Goal: Transaction & Acquisition: Obtain resource

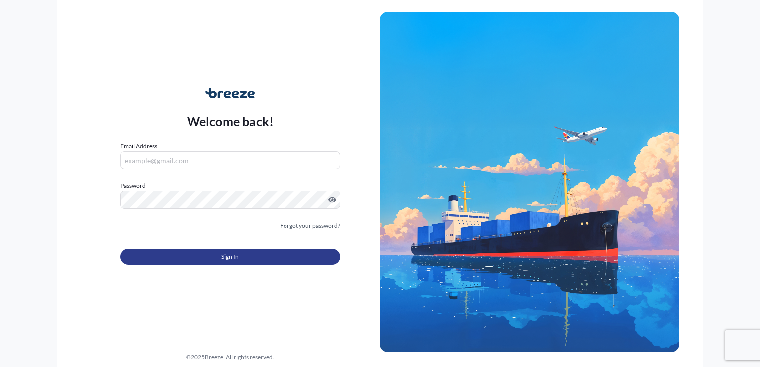
type input "[PERSON_NAME][EMAIL_ADDRESS][DOMAIN_NAME]"
click at [228, 256] on span "Sign In" at bounding box center [229, 257] width 17 height 10
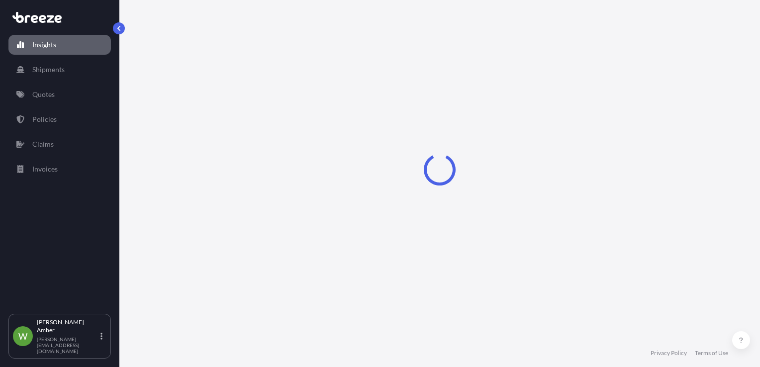
select select "2025"
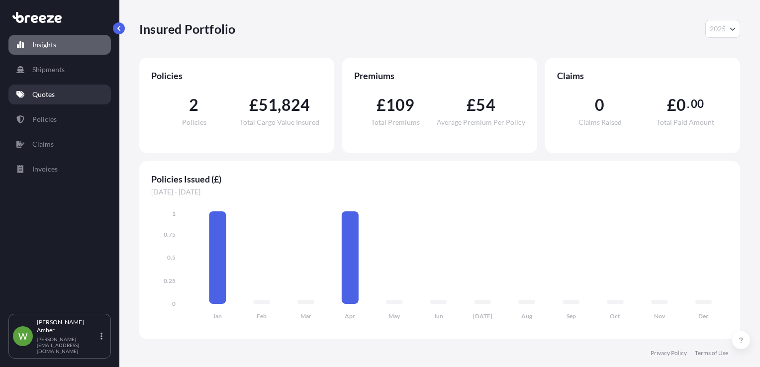
click at [50, 90] on p "Quotes" at bounding box center [43, 94] width 22 height 10
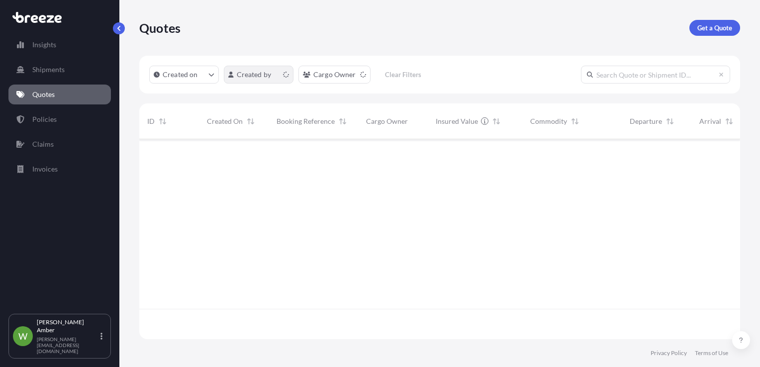
scroll to position [198, 593]
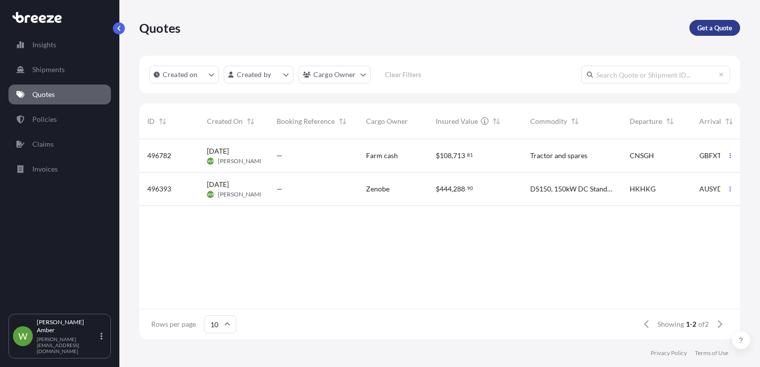
click at [712, 30] on p "Get a Quote" at bounding box center [714, 28] width 35 height 10
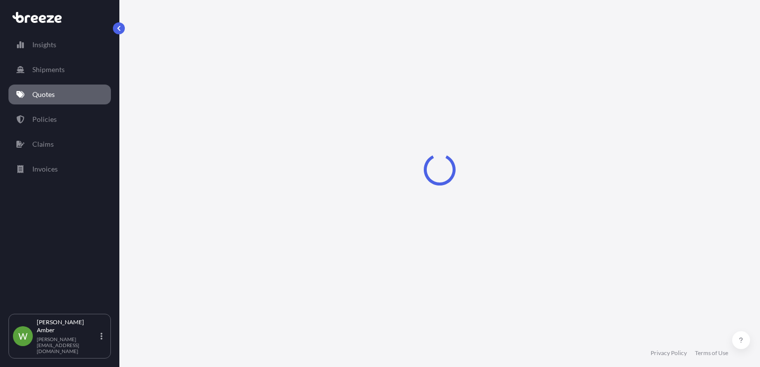
select select "Road"
select select "Sea"
select select "1"
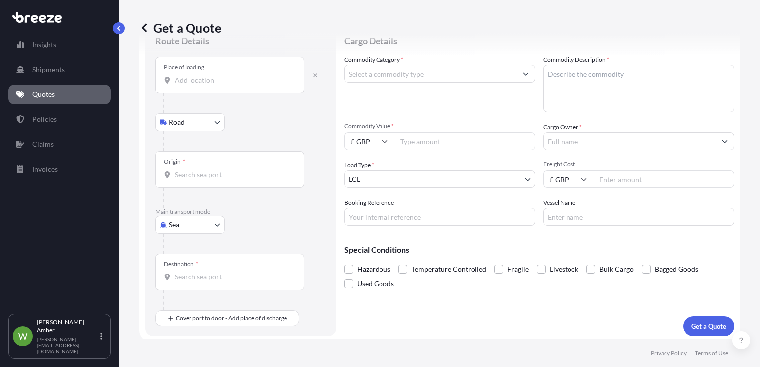
scroll to position [39, 0]
drag, startPoint x: 212, startPoint y: 84, endPoint x: 216, endPoint y: 92, distance: 9.3
click at [213, 86] on div "Place of loading" at bounding box center [229, 73] width 149 height 37
click at [213, 83] on input "Place of loading" at bounding box center [232, 78] width 117 height 10
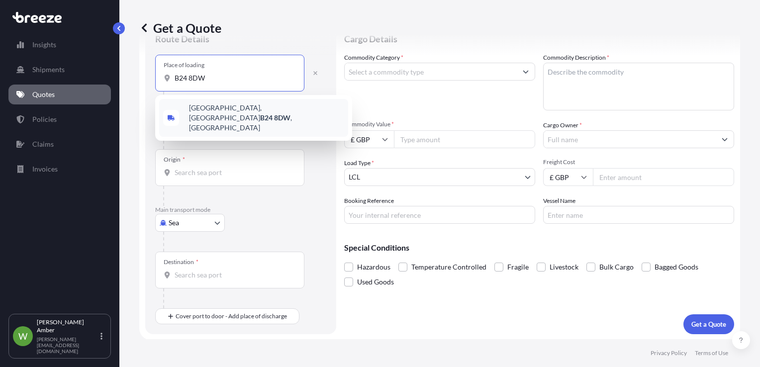
click at [258, 104] on div "[STREET_ADDRESS]" at bounding box center [253, 118] width 189 height 38
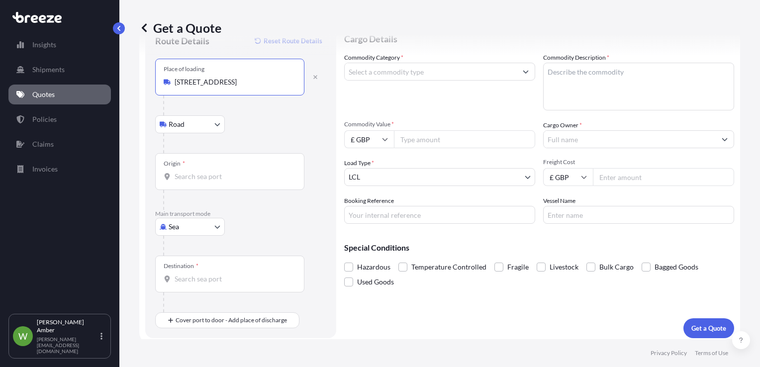
type input "[STREET_ADDRESS]"
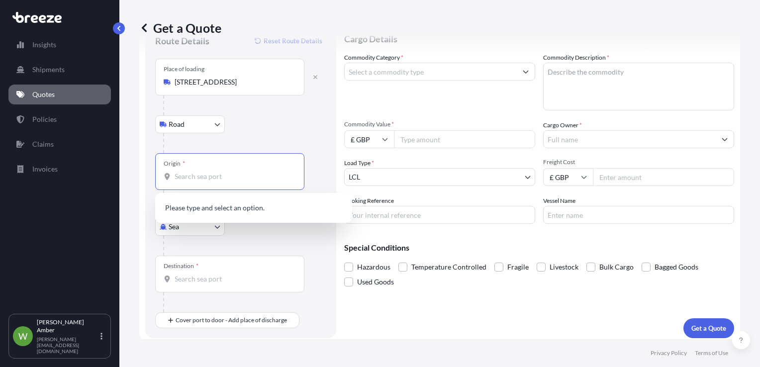
click at [206, 174] on input "Origin *" at bounding box center [232, 177] width 117 height 10
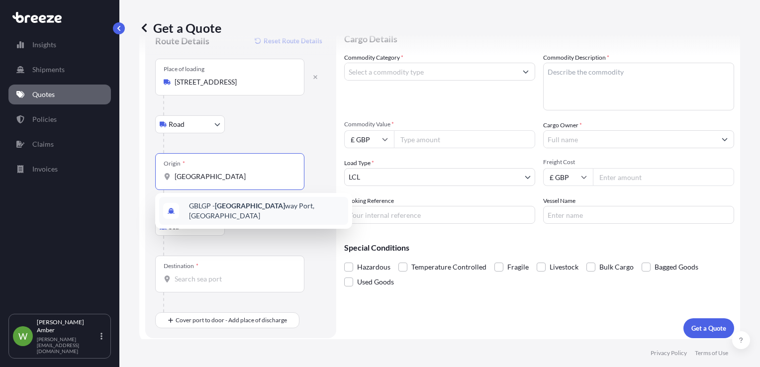
click at [268, 207] on span "GBLGP - [GEOGRAPHIC_DATA], [GEOGRAPHIC_DATA]" at bounding box center [266, 211] width 155 height 20
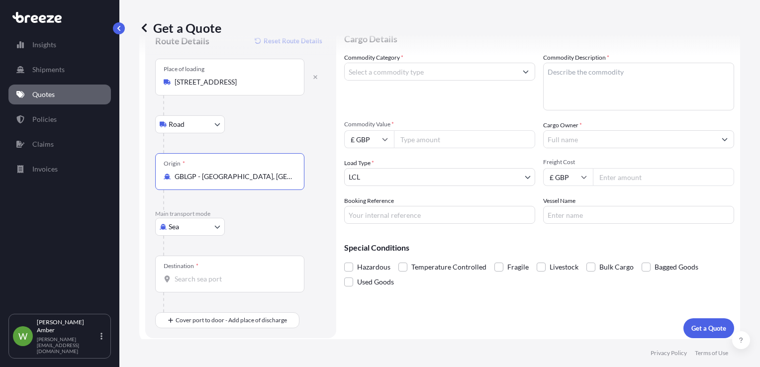
scroll to position [43, 0]
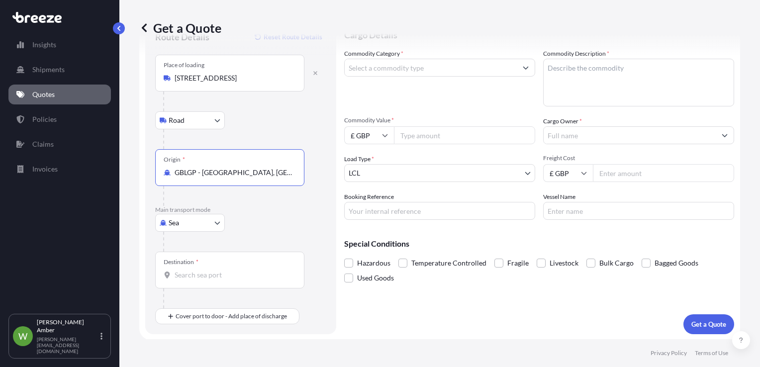
type input "GBLGP - [GEOGRAPHIC_DATA], [GEOGRAPHIC_DATA]"
click at [195, 268] on div "Destination *" at bounding box center [229, 270] width 149 height 37
click at [195, 270] on input "Destination *" at bounding box center [232, 275] width 117 height 10
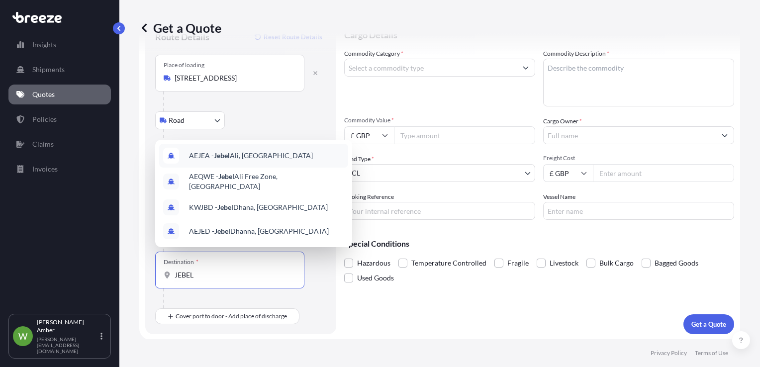
click at [251, 156] on span "AEJEA - [GEOGRAPHIC_DATA], [GEOGRAPHIC_DATA]" at bounding box center [251, 156] width 124 height 10
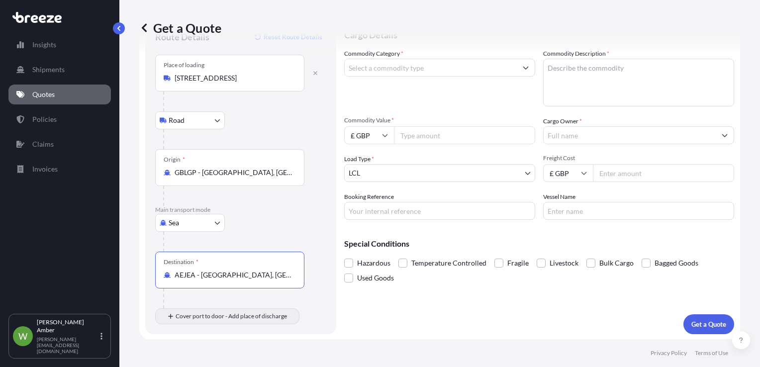
type input "AEJEA - [GEOGRAPHIC_DATA], [GEOGRAPHIC_DATA]"
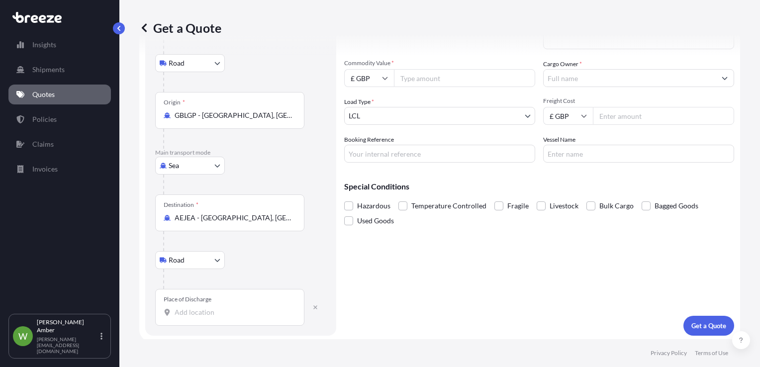
scroll to position [101, 0]
drag, startPoint x: 212, startPoint y: 300, endPoint x: 199, endPoint y: 305, distance: 14.1
drag, startPoint x: 199, startPoint y: 305, endPoint x: 195, endPoint y: 312, distance: 7.8
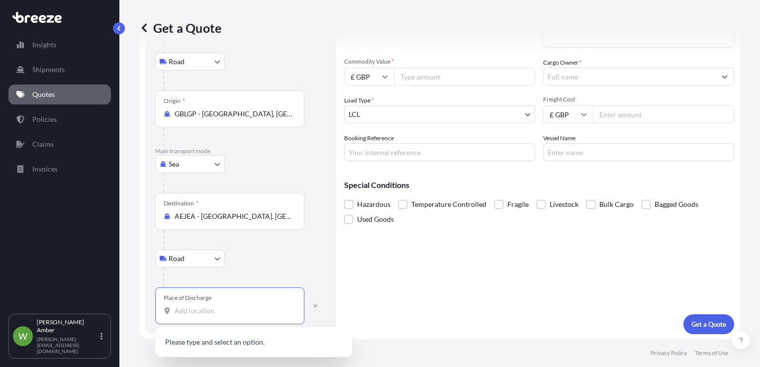
paste input "[GEOGRAPHIC_DATA]"
type input "[GEOGRAPHIC_DATA]"
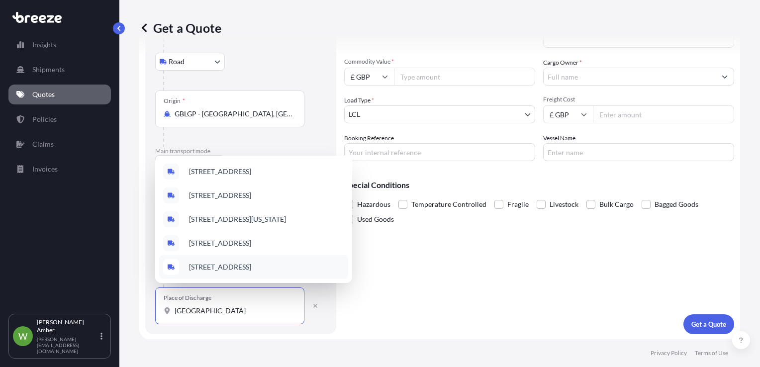
drag, startPoint x: 267, startPoint y: 311, endPoint x: 171, endPoint y: 312, distance: 96.4
click at [171, 312] on div "[GEOGRAPHIC_DATA]" at bounding box center [230, 311] width 132 height 10
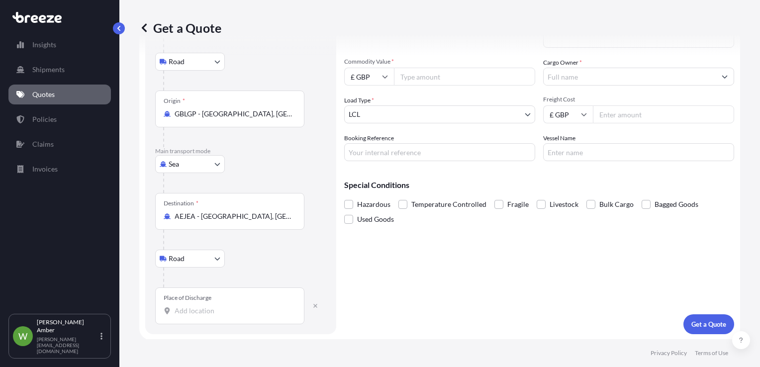
drag, startPoint x: 229, startPoint y: 293, endPoint x: 206, endPoint y: 311, distance: 28.6
paste input "Al Khatm West"
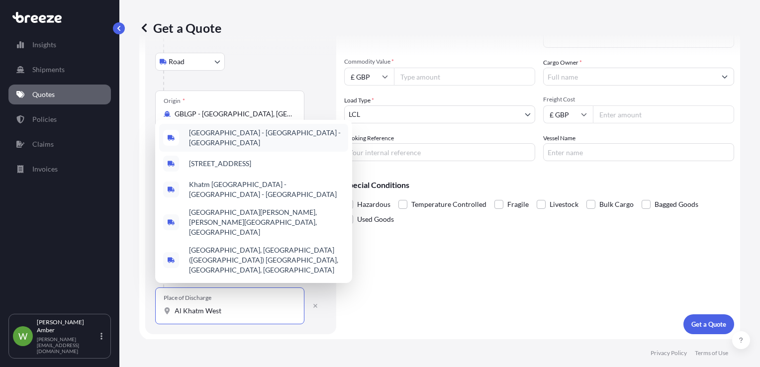
click at [234, 144] on span "[GEOGRAPHIC_DATA] - [GEOGRAPHIC_DATA] - [GEOGRAPHIC_DATA]" at bounding box center [266, 138] width 155 height 20
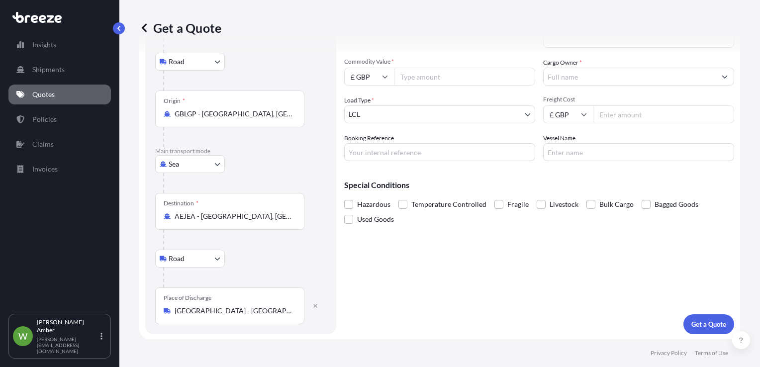
drag, startPoint x: 173, startPoint y: 309, endPoint x: 263, endPoint y: 309, distance: 90.0
click at [263, 309] on div "[GEOGRAPHIC_DATA] - [GEOGRAPHIC_DATA] - [GEOGRAPHIC_DATA]" at bounding box center [230, 311] width 132 height 10
click at [263, 309] on input "[GEOGRAPHIC_DATA] - [GEOGRAPHIC_DATA] - [GEOGRAPHIC_DATA]" at bounding box center [232, 311] width 117 height 10
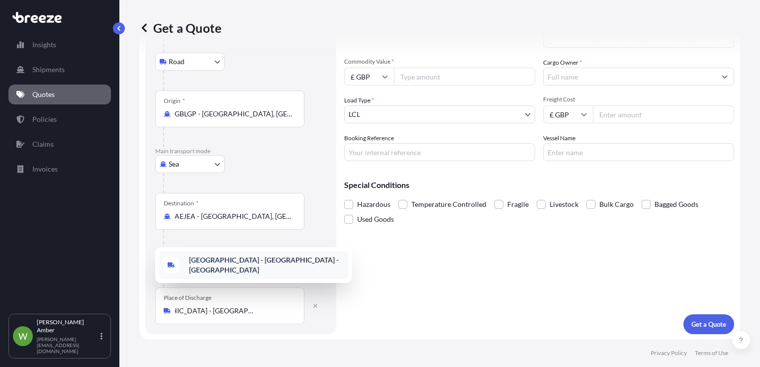
scroll to position [0, 0]
drag, startPoint x: 249, startPoint y: 258, endPoint x: 262, endPoint y: 313, distance: 56.4
click at [262, 313] on input "[GEOGRAPHIC_DATA] - [GEOGRAPHIC_DATA] - [GEOGRAPHIC_DATA]" at bounding box center [232, 311] width 117 height 10
click at [239, 310] on input "[GEOGRAPHIC_DATA] - [GEOGRAPHIC_DATA] - [GEOGRAPHIC_DATA]" at bounding box center [232, 311] width 117 height 10
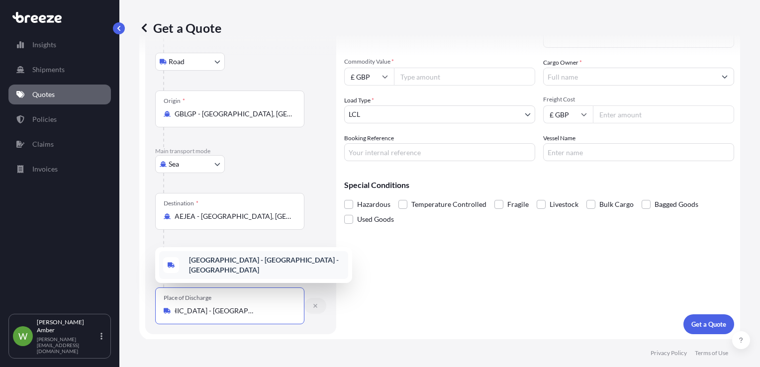
drag, startPoint x: 175, startPoint y: 311, endPoint x: 321, endPoint y: 311, distance: 145.7
click at [321, 311] on div "Place of Discharge [GEOGRAPHIC_DATA] - [GEOGRAPHIC_DATA] - [GEOGRAPHIC_DATA]" at bounding box center [240, 305] width 171 height 37
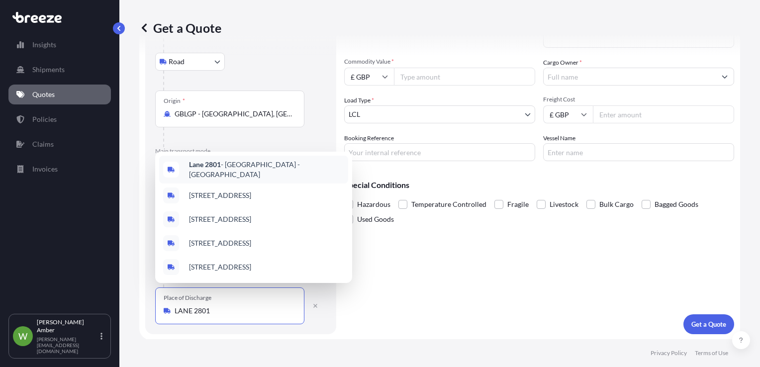
click at [268, 174] on span "Lane 2801 - [GEOGRAPHIC_DATA] - [GEOGRAPHIC_DATA]" at bounding box center [266, 170] width 155 height 20
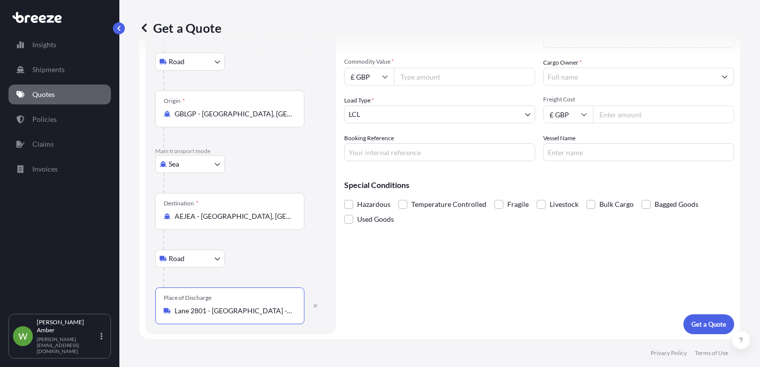
type input "Lane 2801 - [GEOGRAPHIC_DATA] - [GEOGRAPHIC_DATA]"
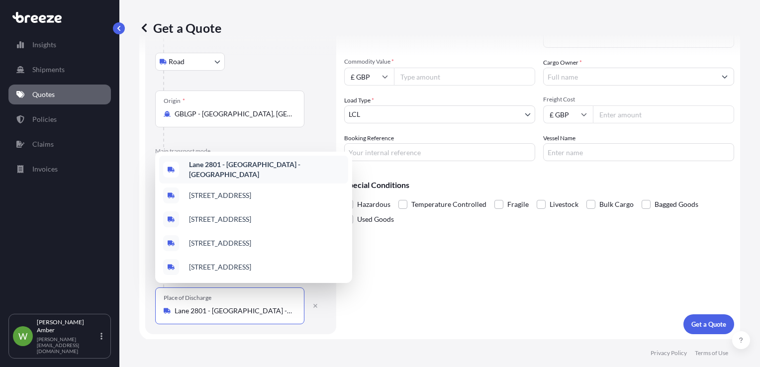
click at [249, 172] on b "Lane 2801 - [GEOGRAPHIC_DATA] - [GEOGRAPHIC_DATA]" at bounding box center [244, 169] width 111 height 18
click at [699, 324] on p "Get a Quote" at bounding box center [708, 324] width 35 height 10
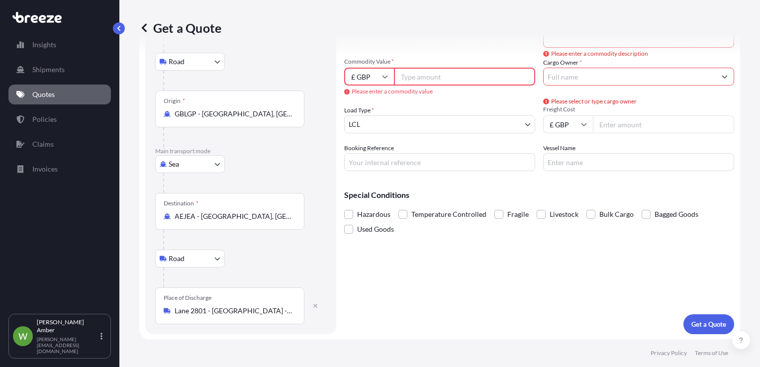
click at [414, 86] on div "Commodity Value * £ GBP Please enter a commodity value" at bounding box center [439, 77] width 191 height 38
click at [433, 76] on input "Commodity Value *" at bounding box center [464, 77] width 141 height 18
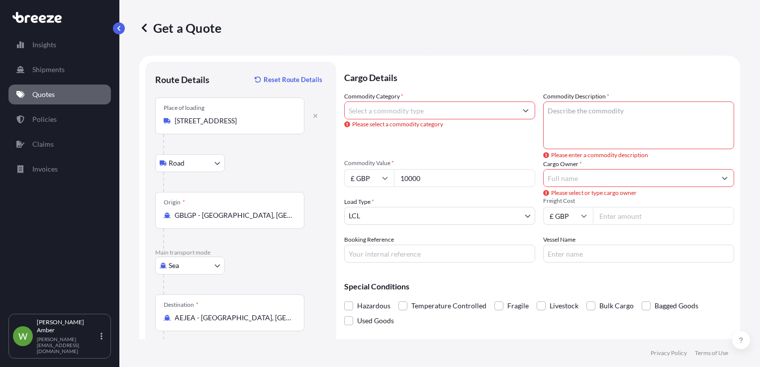
type input "10000"
click at [431, 106] on input "Commodity Category *" at bounding box center [430, 110] width 172 height 18
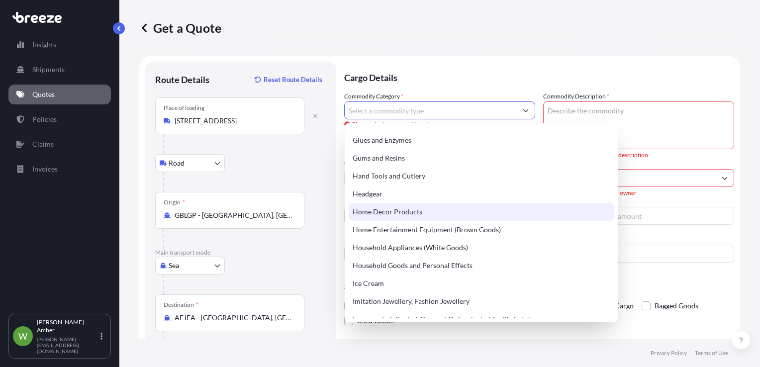
scroll to position [923, 0]
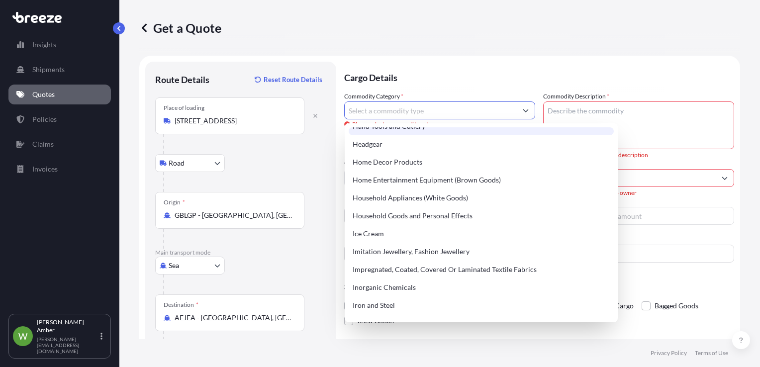
click at [384, 110] on input "Commodity Category *" at bounding box center [430, 110] width 172 height 18
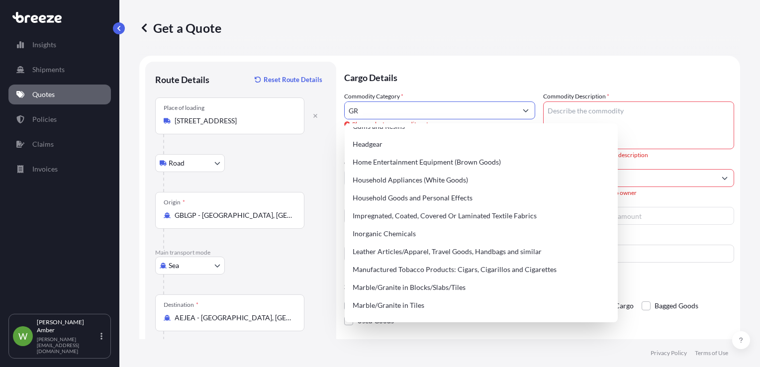
scroll to position [0, 0]
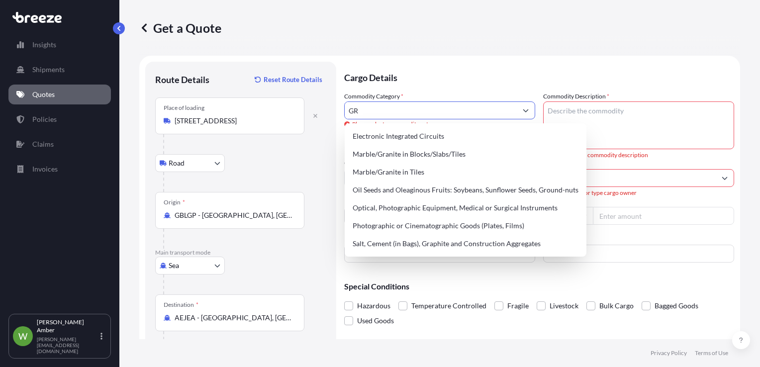
type input "G"
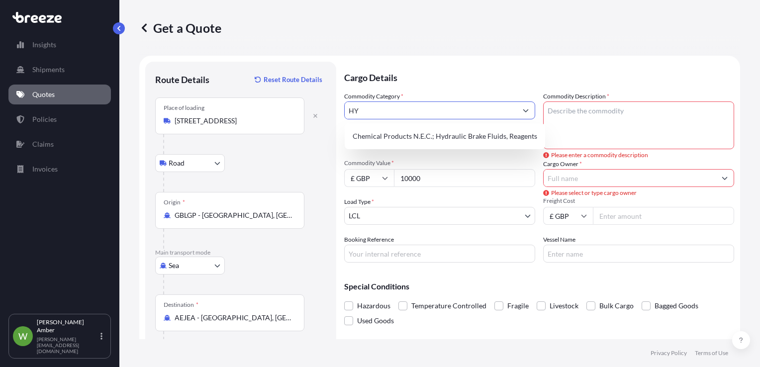
type input "H"
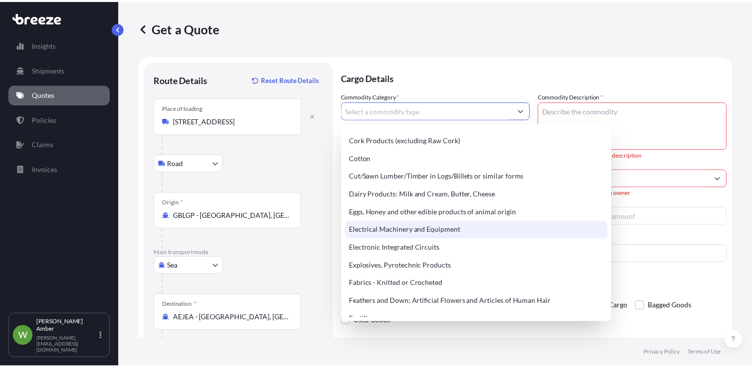
scroll to position [547, 0]
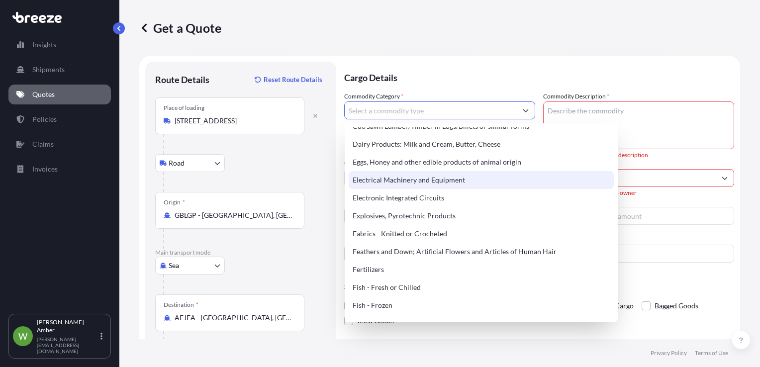
click at [433, 177] on div "Electrical Machinery and Equipment" at bounding box center [480, 180] width 265 height 18
type input "Electrical Machinery and Equipment"
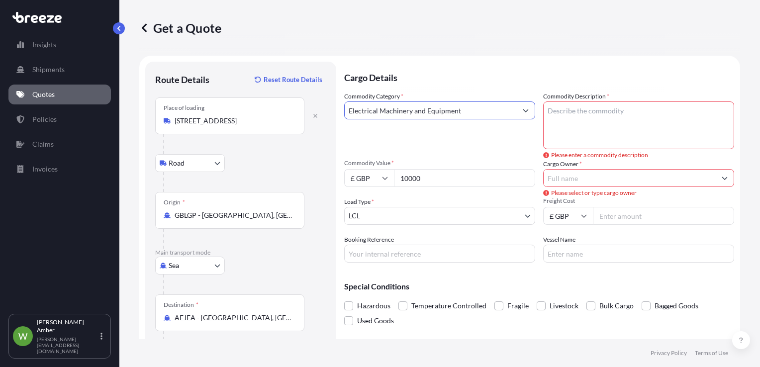
click at [596, 101] on div "Commodity Description * Please enter a commodity description" at bounding box center [638, 120] width 191 height 58
click at [591, 106] on textarea "Commodity Description *" at bounding box center [638, 125] width 191 height 48
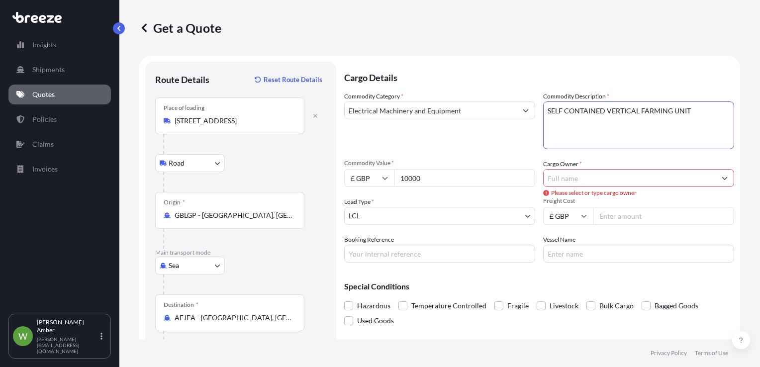
type textarea "SELF CONTAINED VERTICAL FARMING UNIT"
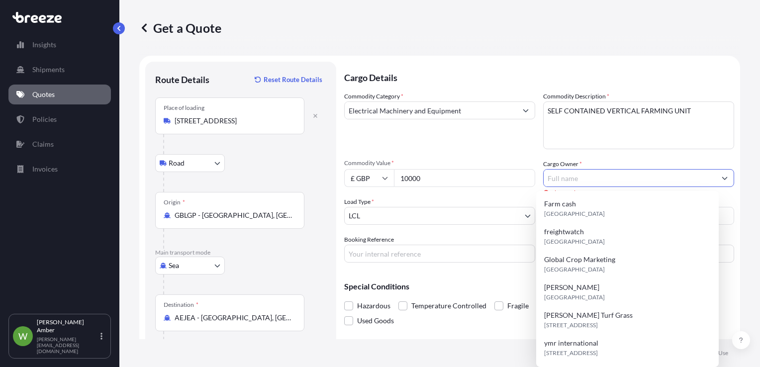
click at [589, 174] on input "Cargo Owner *" at bounding box center [629, 178] width 172 height 18
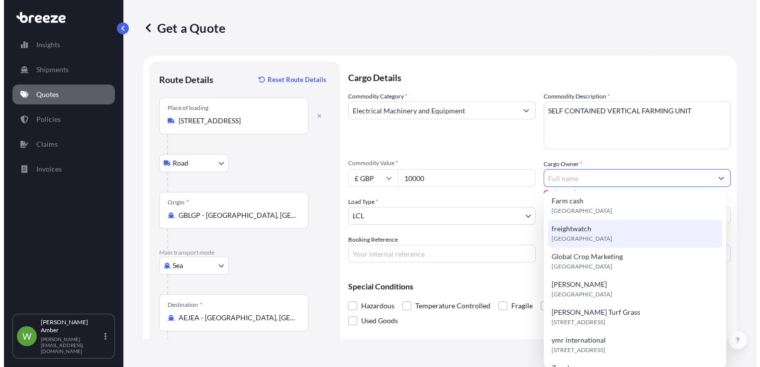
scroll to position [4, 0]
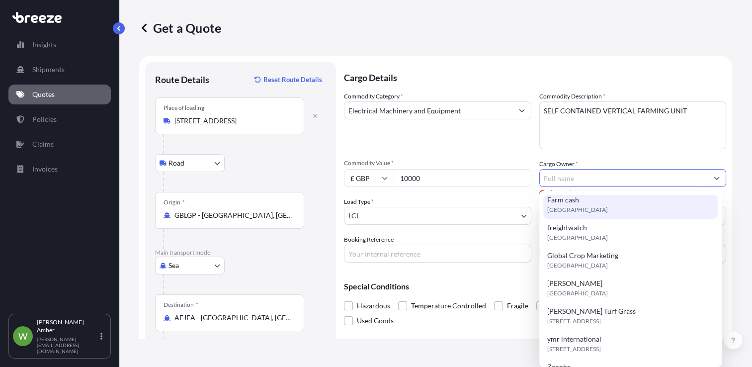
click at [597, 179] on input "Cargo Owner *" at bounding box center [624, 178] width 169 height 18
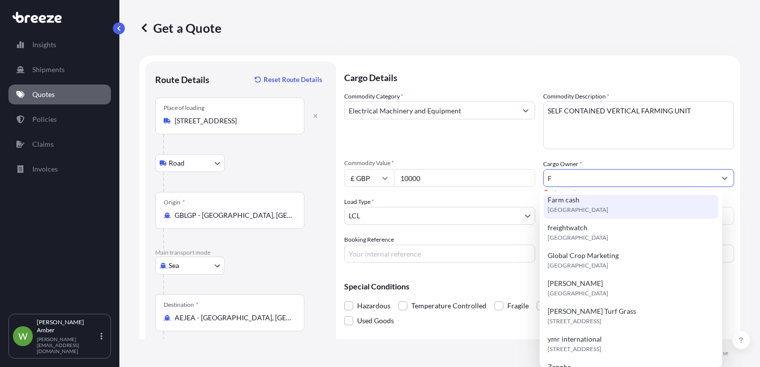
scroll to position [0, 0]
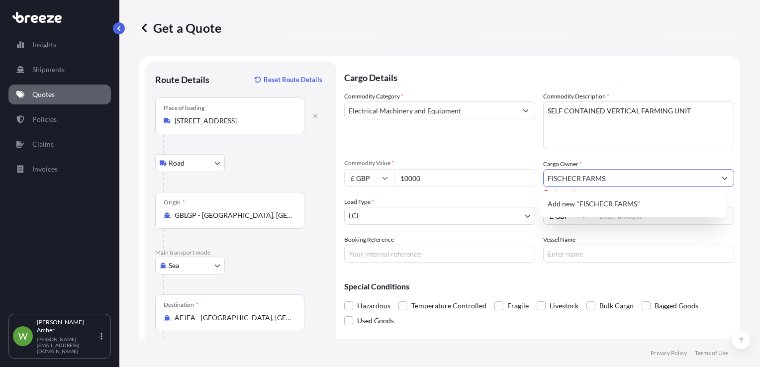
click at [570, 177] on input "FISCHECR FARMS" at bounding box center [629, 178] width 172 height 18
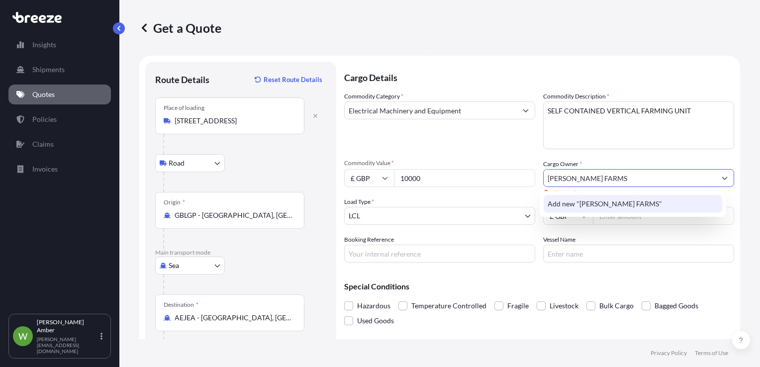
click at [682, 209] on div "Add new "[PERSON_NAME] FARMS"" at bounding box center [632, 204] width 178 height 18
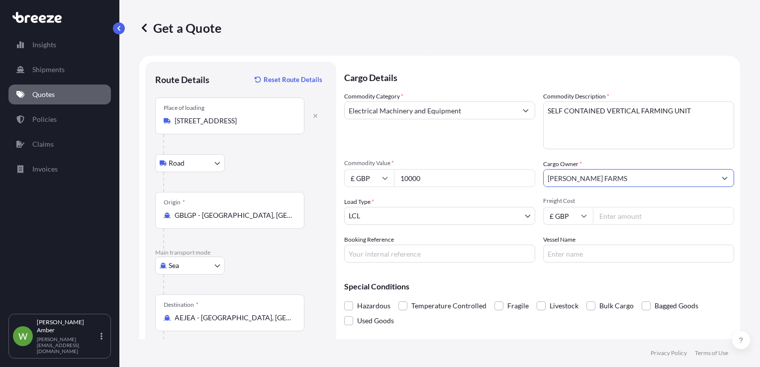
type input "[PERSON_NAME] FARMS"
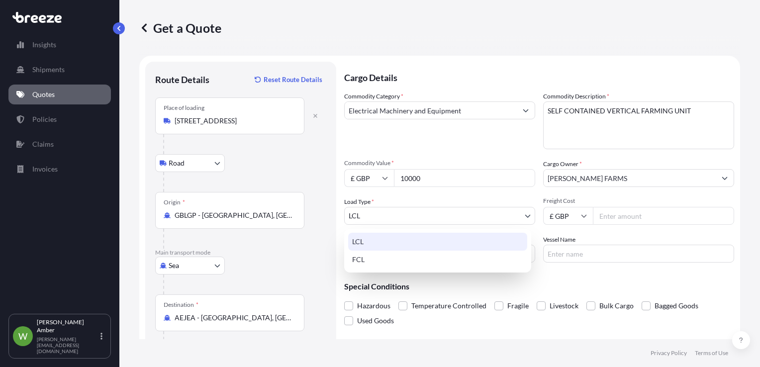
click at [419, 214] on body "0 options available. 1 option available. Insights Shipments Quotes Policies Cla…" at bounding box center [380, 183] width 760 height 367
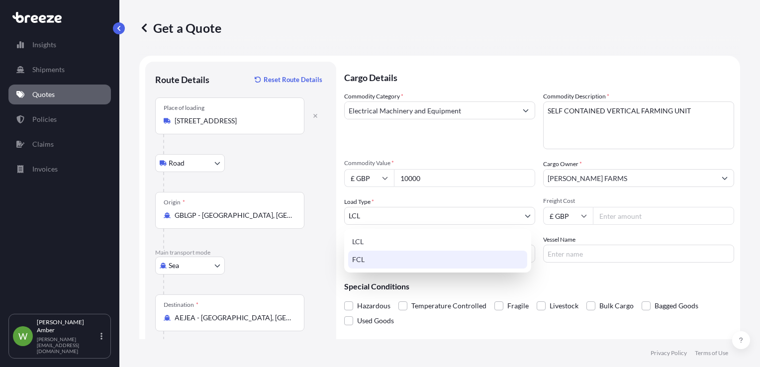
click at [362, 259] on div "FCL" at bounding box center [437, 260] width 179 height 18
select select "2"
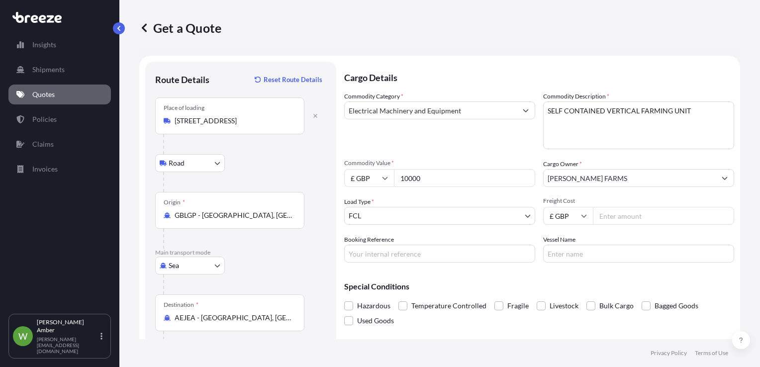
click at [618, 212] on input "Freight Cost" at bounding box center [663, 216] width 141 height 18
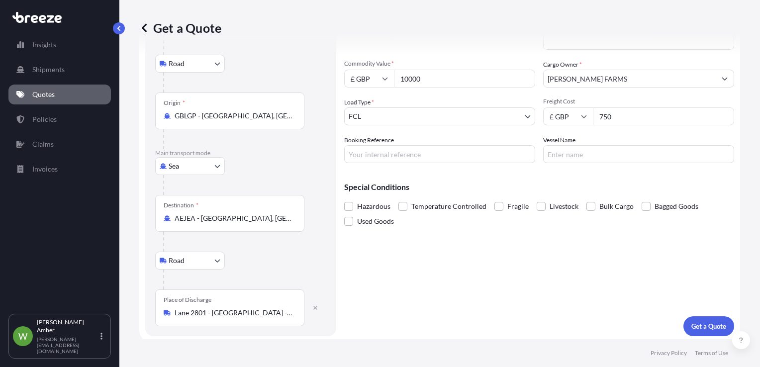
scroll to position [101, 0]
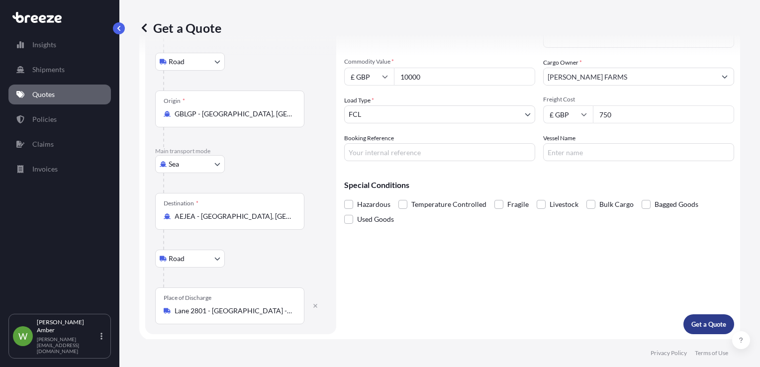
type input "750"
click at [692, 319] on p "Get a Quote" at bounding box center [708, 324] width 35 height 10
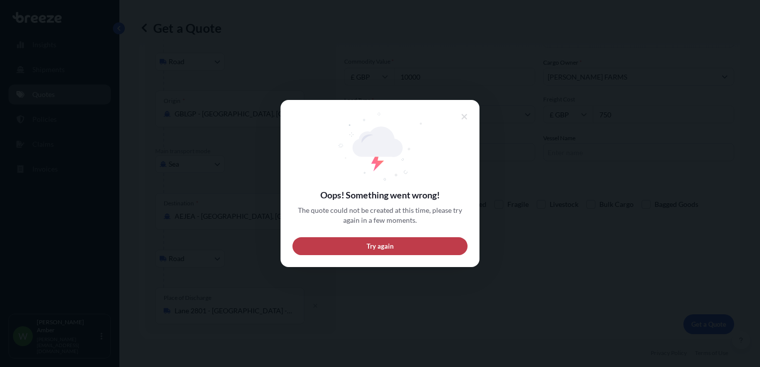
click at [423, 248] on button "Try again" at bounding box center [379, 246] width 175 height 18
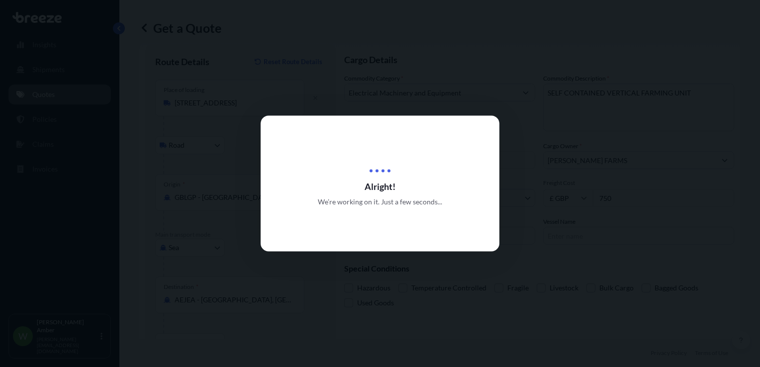
scroll to position [16, 0]
select select "Road"
select select "Sea"
select select "Road"
select select "2"
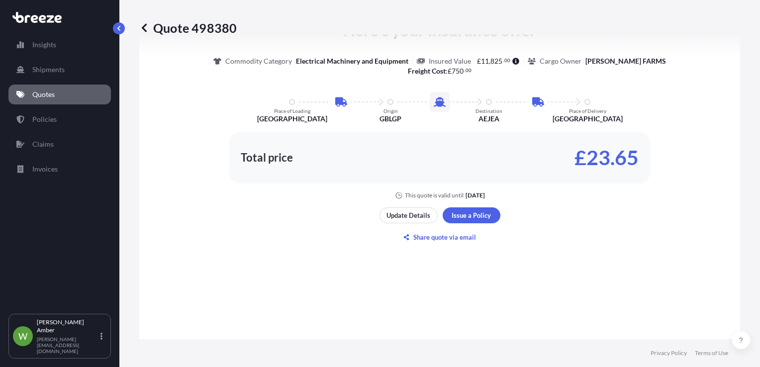
scroll to position [695, 0]
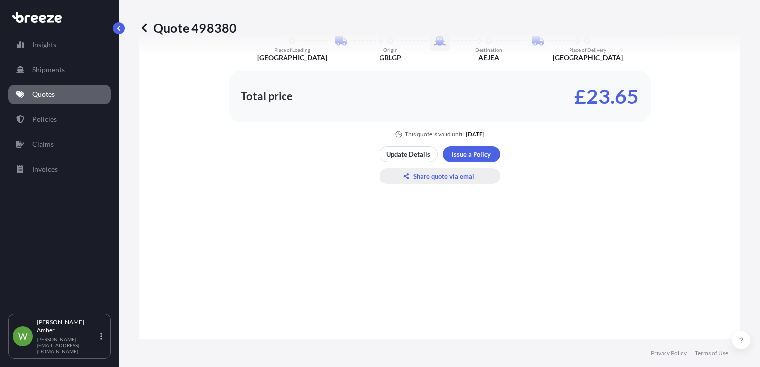
click at [444, 176] on p "Share quote via email" at bounding box center [444, 176] width 63 height 10
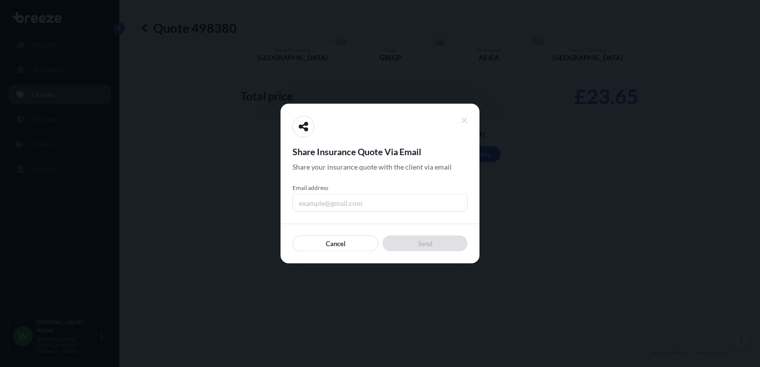
click at [362, 201] on input "Email address" at bounding box center [379, 203] width 175 height 18
type input "[PERSON_NAME][EMAIL_ADDRESS][DOMAIN_NAME]"
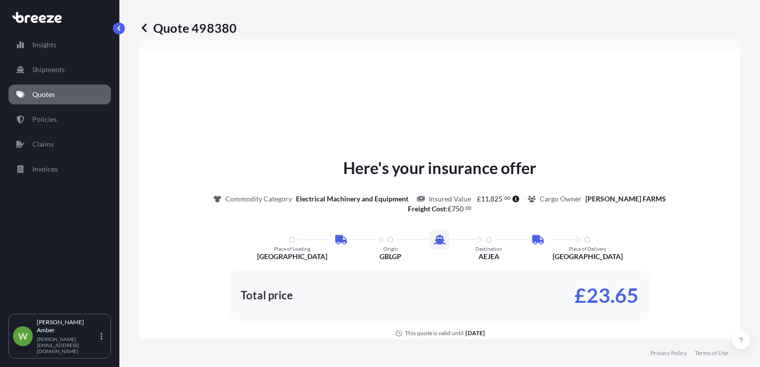
scroll to position [596, 0]
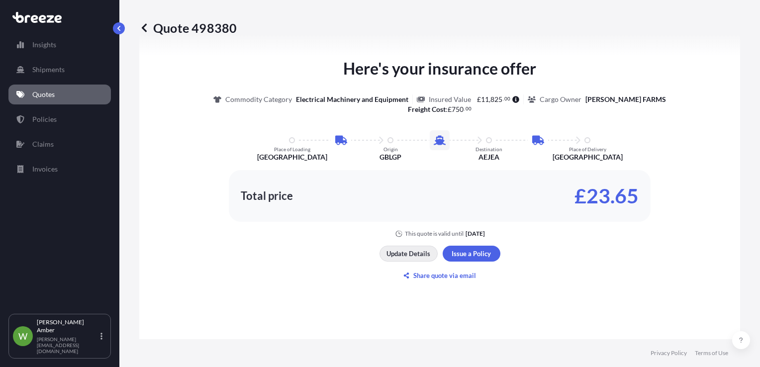
click at [404, 257] on button "Update Details" at bounding box center [408, 254] width 58 height 16
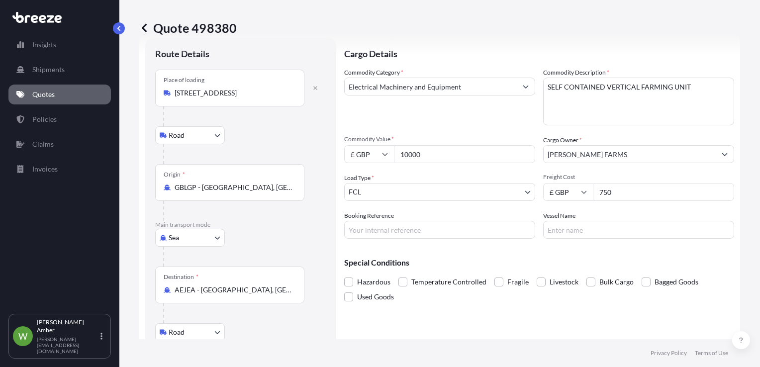
scroll to position [16, 0]
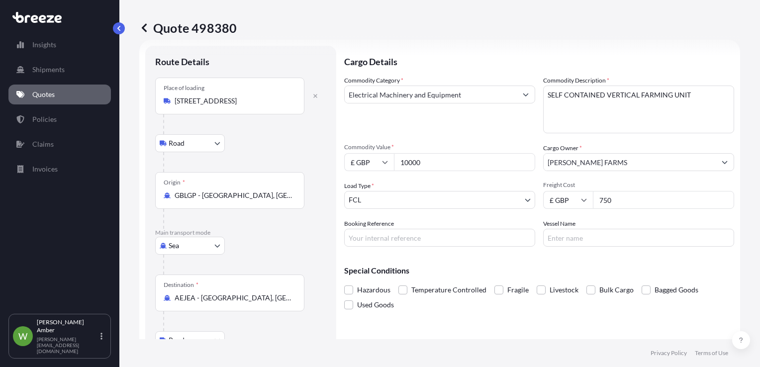
drag, startPoint x: 424, startPoint y: 166, endPoint x: 401, endPoint y: 165, distance: 22.9
click at [401, 165] on input "10000" at bounding box center [464, 162] width 141 height 18
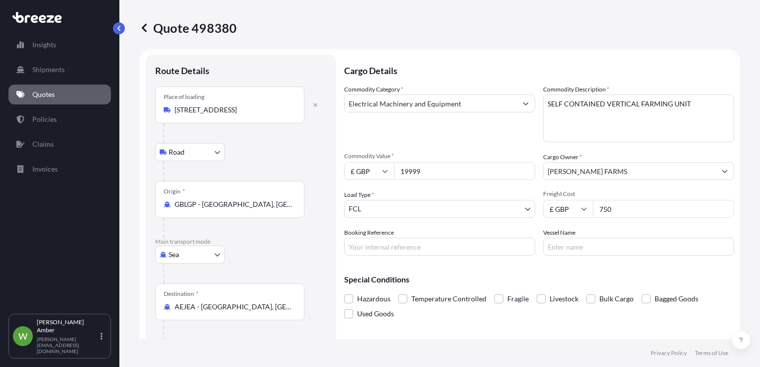
scroll to position [0, 0]
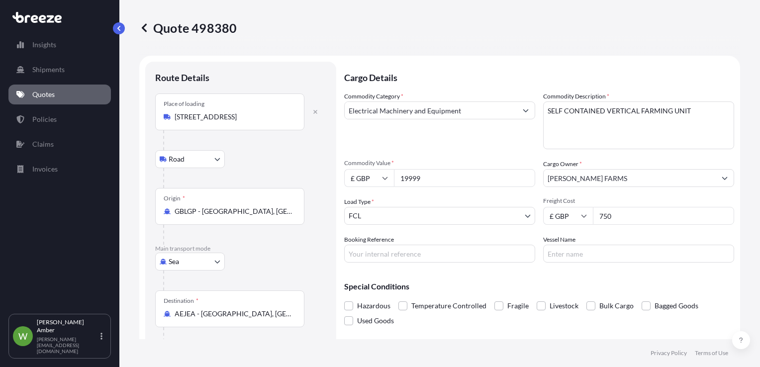
click at [471, 177] on input "19999" at bounding box center [464, 178] width 141 height 18
type input "20000"
click at [523, 174] on input "20000" at bounding box center [464, 178] width 141 height 18
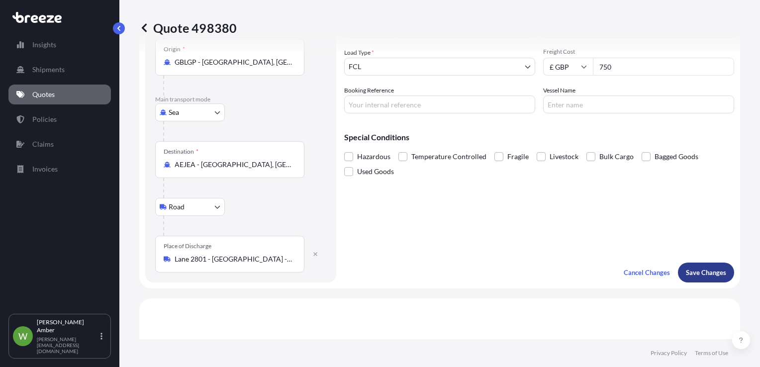
scroll to position [199, 0]
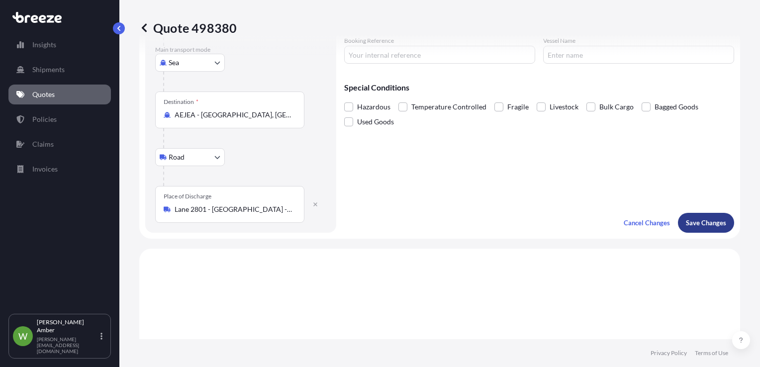
click at [700, 226] on p "Save Changes" at bounding box center [706, 223] width 40 height 10
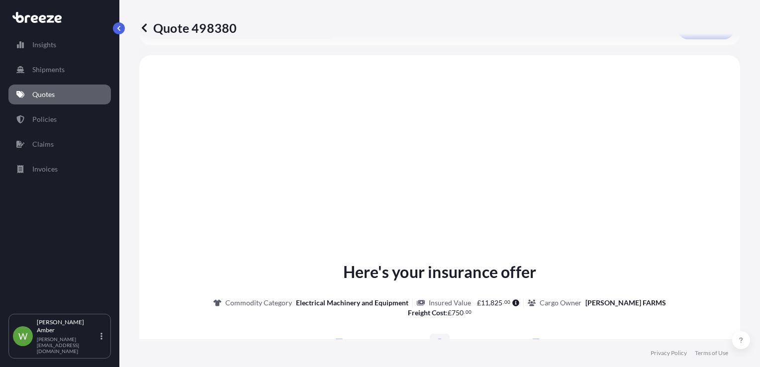
scroll to position [397, 0]
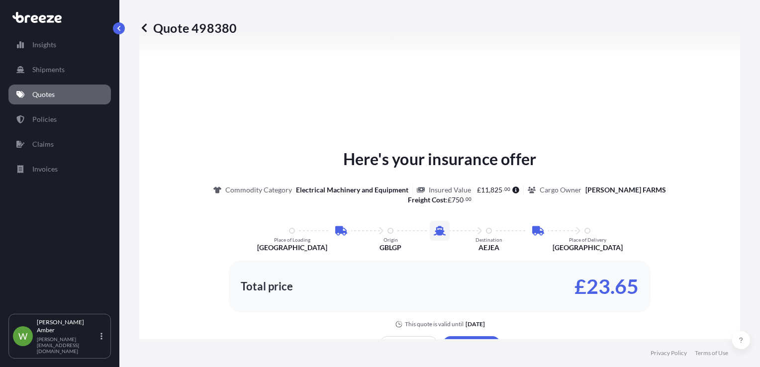
select select "Road"
select select "Sea"
select select "Road"
select select "2"
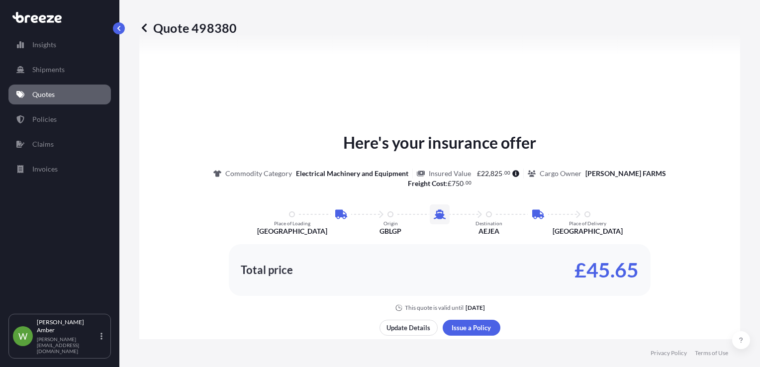
scroll to position [546, 0]
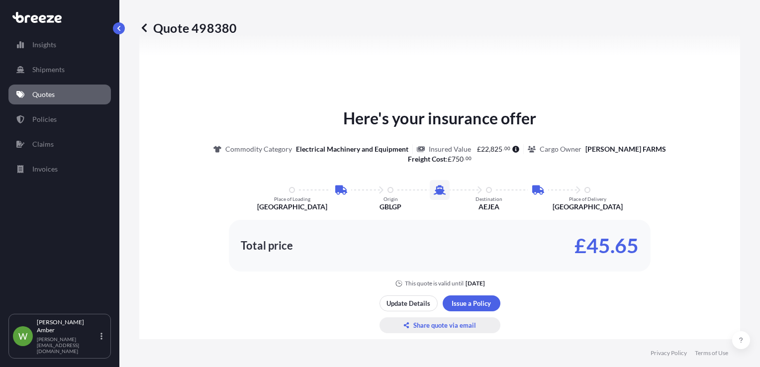
click at [446, 323] on p "Share quote via email" at bounding box center [444, 325] width 63 height 10
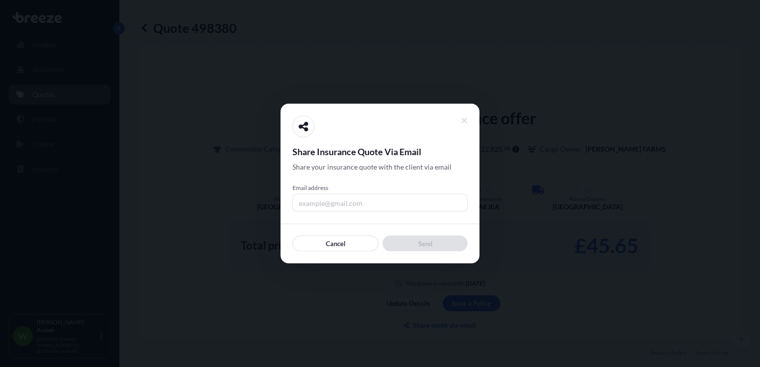
click at [397, 204] on input "Email address" at bounding box center [379, 203] width 175 height 18
type input "[PERSON_NAME][EMAIL_ADDRESS][DOMAIN_NAME]"
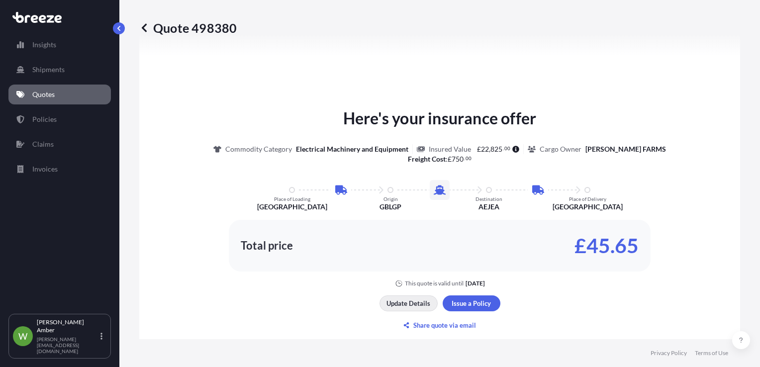
click at [410, 304] on p "Update Details" at bounding box center [408, 303] width 44 height 10
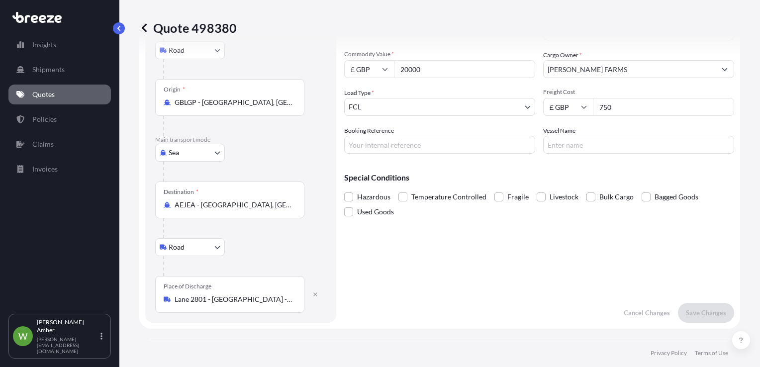
scroll to position [16, 0]
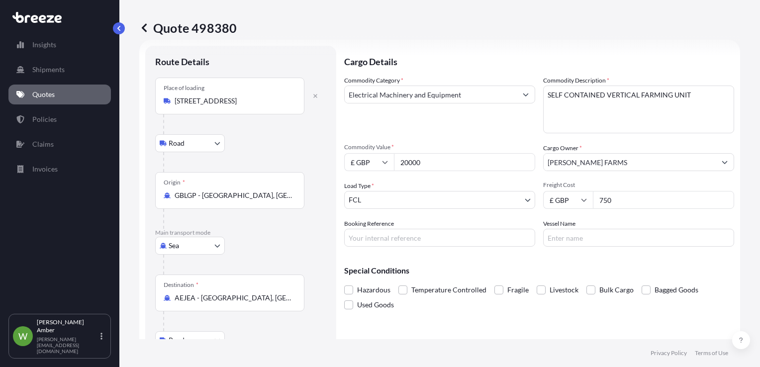
drag, startPoint x: 430, startPoint y: 164, endPoint x: 396, endPoint y: 164, distance: 33.8
click at [396, 164] on input "20000" at bounding box center [464, 162] width 141 height 18
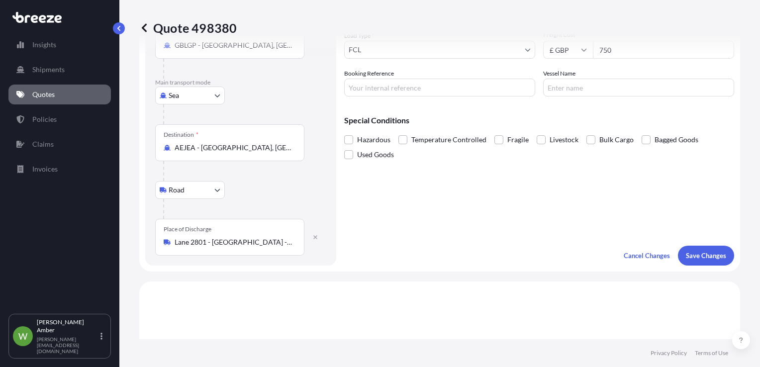
scroll to position [215, 0]
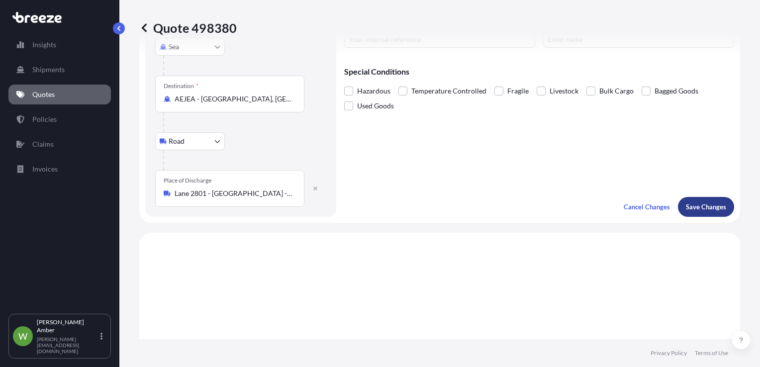
type input "100000"
click at [688, 206] on p "Save Changes" at bounding box center [706, 207] width 40 height 10
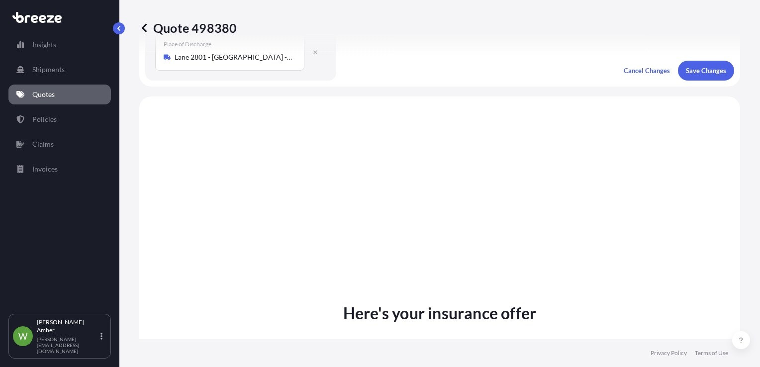
scroll to position [397, 0]
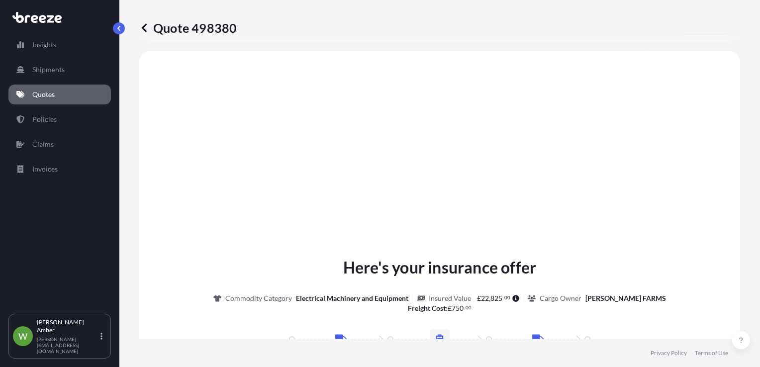
select select "Road"
select select "Sea"
select select "Road"
select select "2"
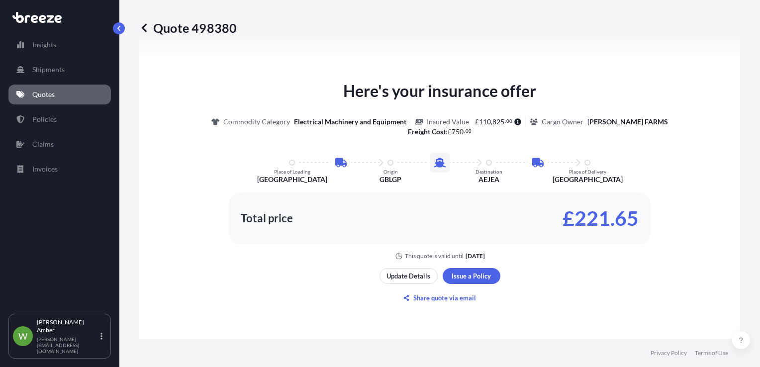
scroll to position [596, 0]
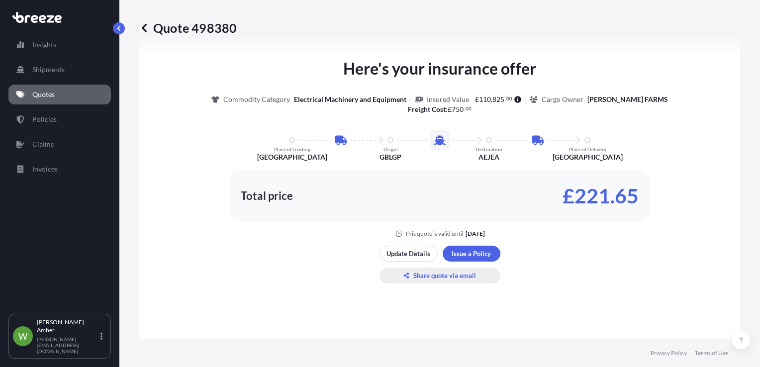
click at [431, 270] on p "Share quote via email" at bounding box center [444, 275] width 63 height 10
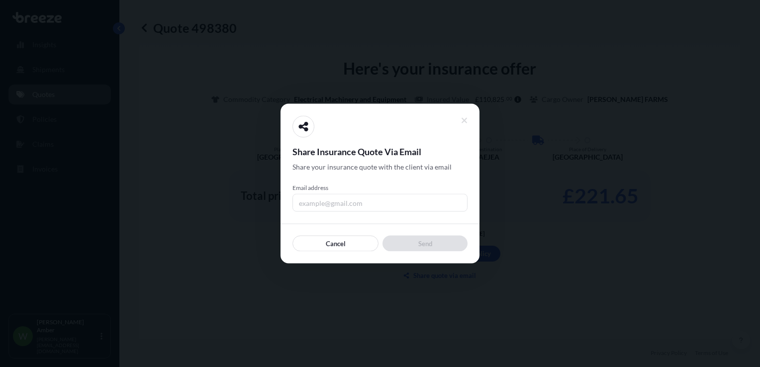
click at [376, 195] on input "Email address" at bounding box center [379, 203] width 175 height 18
type input "[PERSON_NAME][EMAIL_ADDRESS][DOMAIN_NAME]"
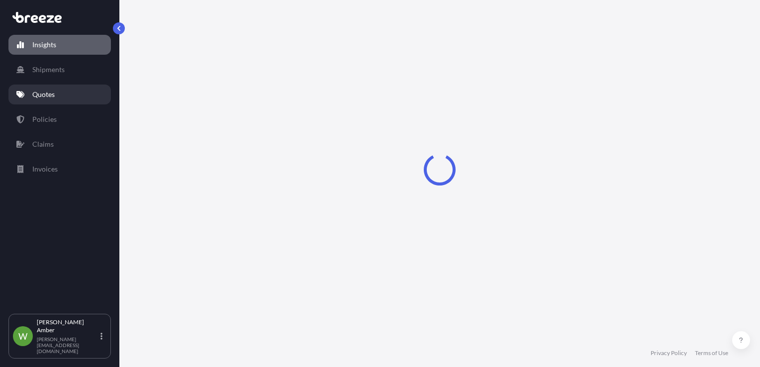
click at [47, 102] on link "Quotes" at bounding box center [59, 95] width 102 height 20
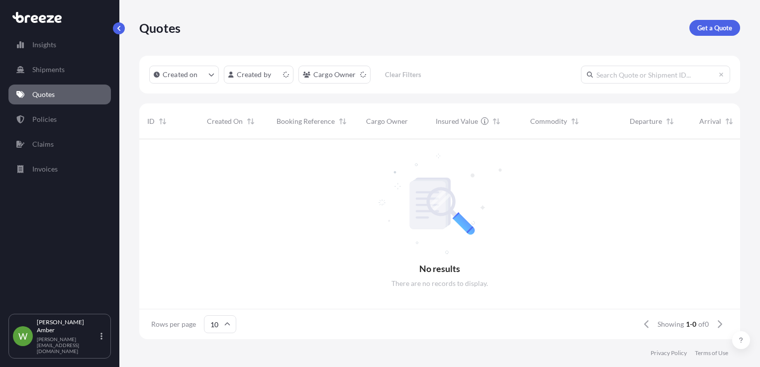
scroll to position [8, 8]
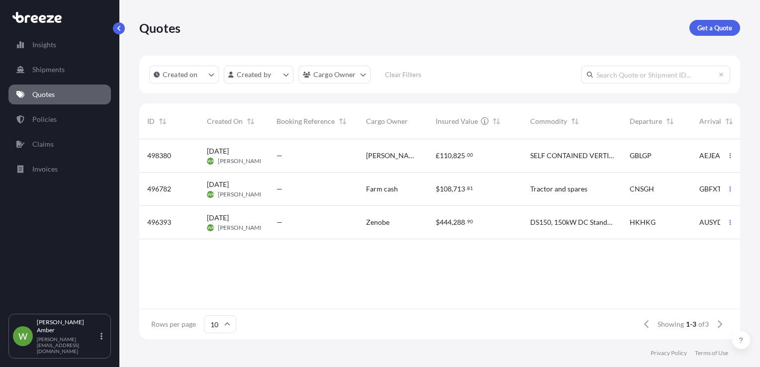
click at [272, 162] on div "—" at bounding box center [312, 155] width 89 height 33
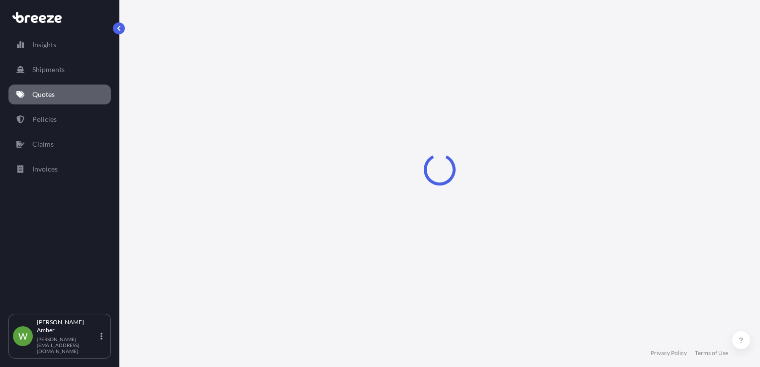
select select "Road"
select select "Sea"
select select "Road"
select select "2"
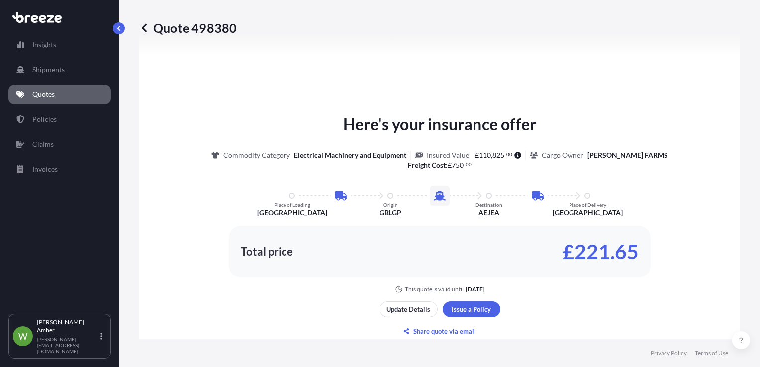
scroll to position [547, 0]
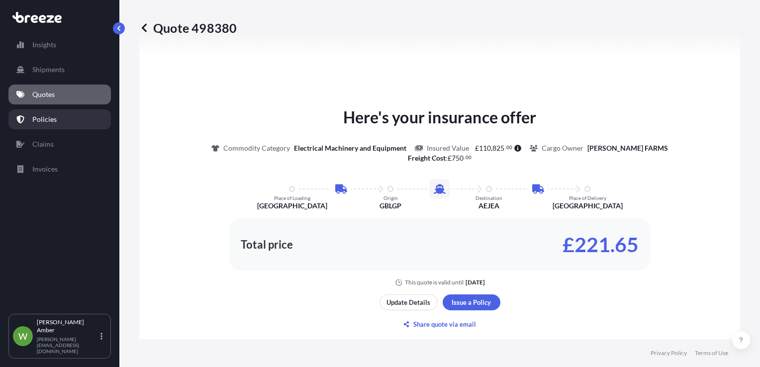
click at [58, 118] on link "Policies" at bounding box center [59, 119] width 102 height 20
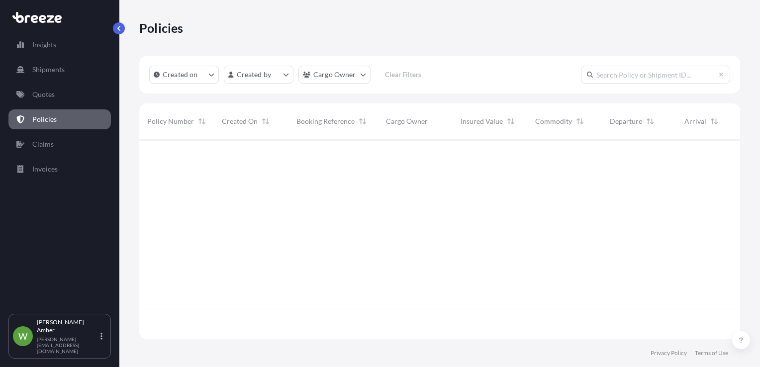
scroll to position [198, 593]
click at [50, 94] on p "Quotes" at bounding box center [43, 94] width 22 height 10
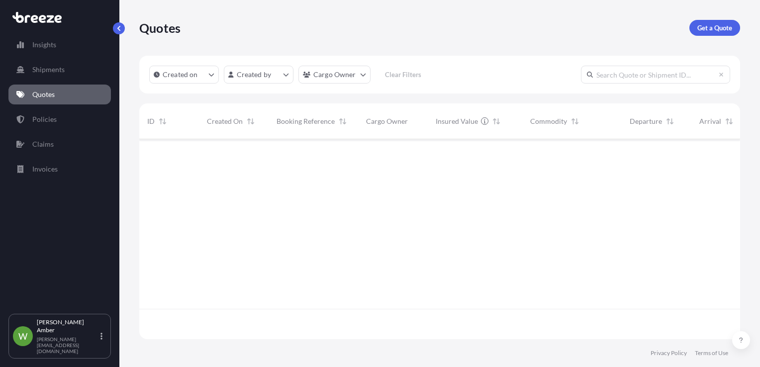
scroll to position [198, 593]
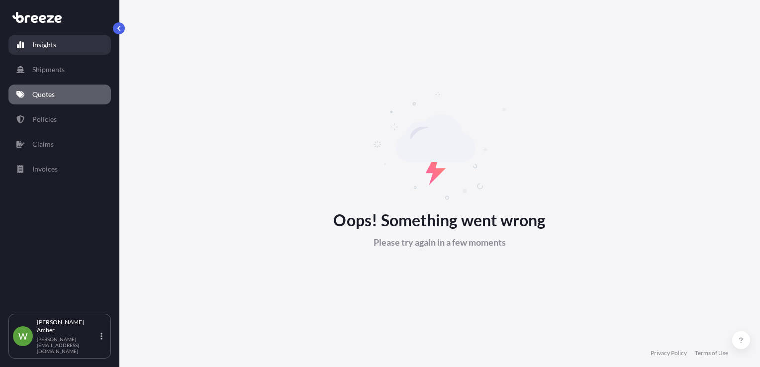
click at [43, 45] on p "Insights" at bounding box center [44, 45] width 24 height 10
select select "2025"
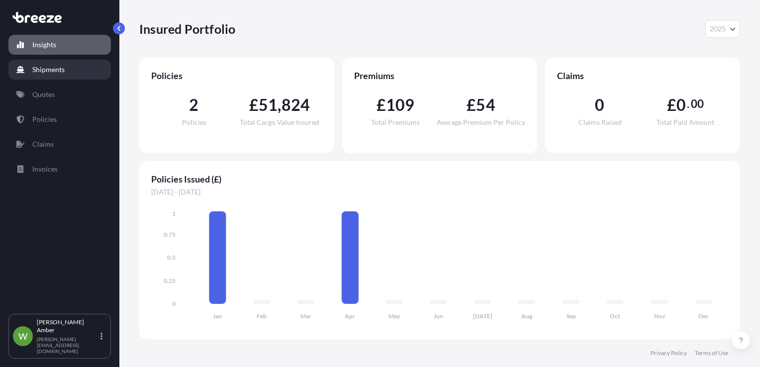
click at [60, 70] on p "Shipments" at bounding box center [48, 70] width 32 height 10
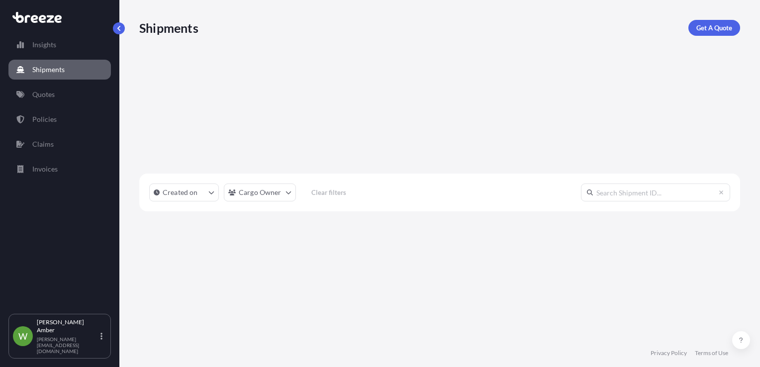
scroll to position [228, 593]
